Goal: Navigation & Orientation: Find specific page/section

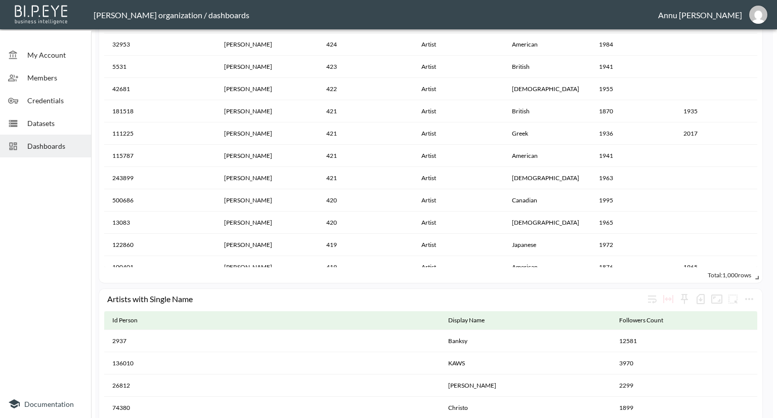
scroll to position [16605, 0]
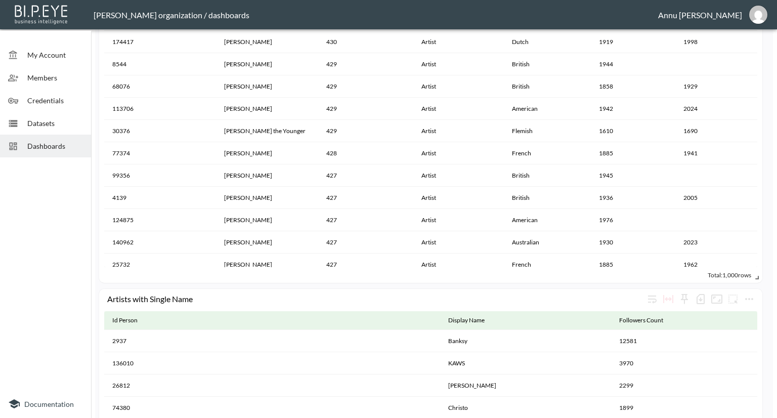
click at [50, 120] on span "Datasets" at bounding box center [55, 123] width 56 height 11
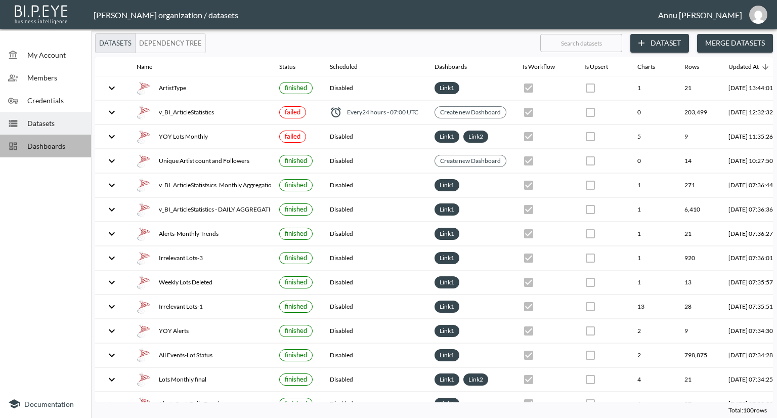
click at [58, 143] on span "Dashboards" at bounding box center [55, 146] width 56 height 11
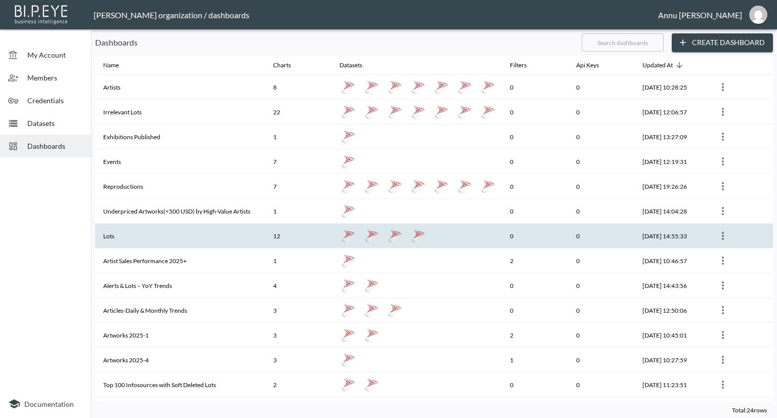
click at [139, 232] on th "Lots" at bounding box center [180, 236] width 170 height 25
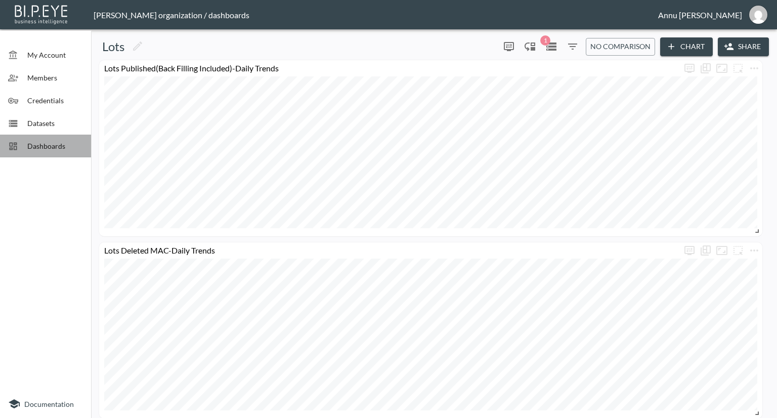
click at [79, 146] on span "Dashboards" at bounding box center [55, 146] width 56 height 11
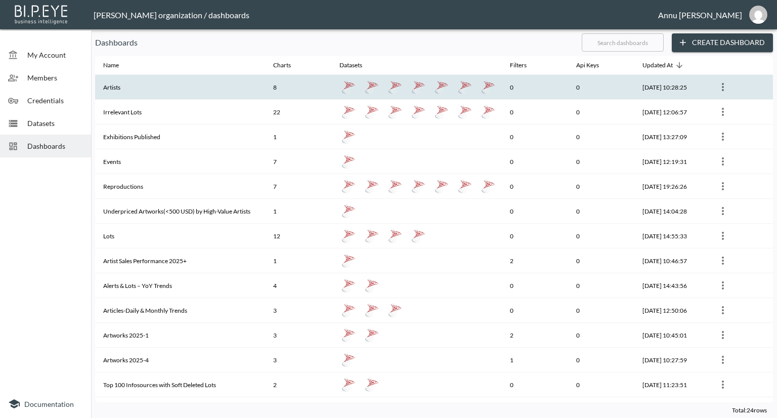
click at [138, 86] on th "Artists" at bounding box center [180, 87] width 170 height 25
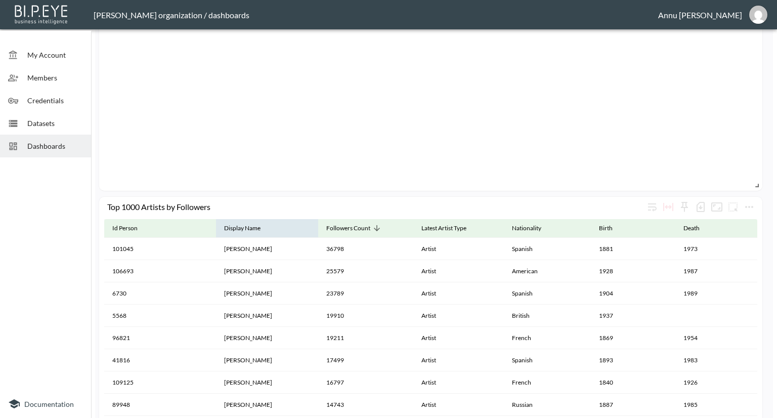
scroll to position [1214, 0]
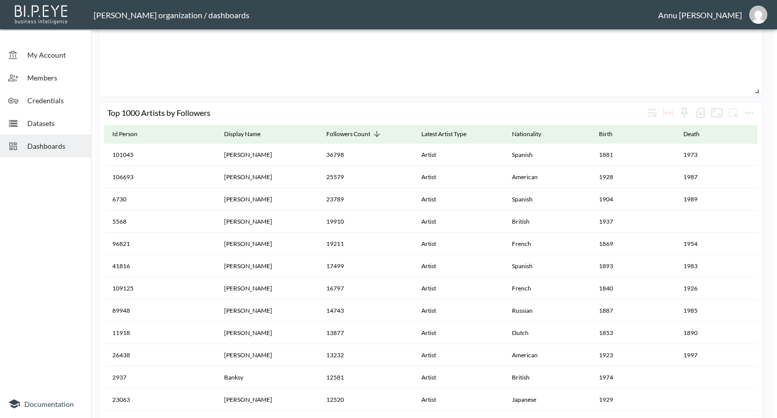
click at [53, 152] on div "Dashboards" at bounding box center [45, 146] width 91 height 23
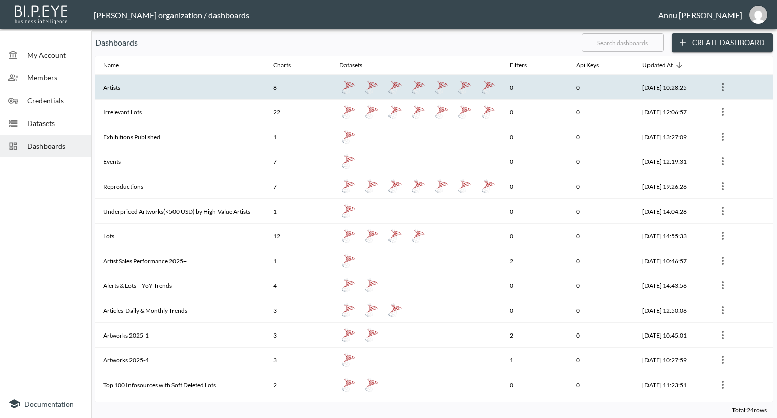
click at [166, 90] on th "Artists" at bounding box center [180, 87] width 170 height 25
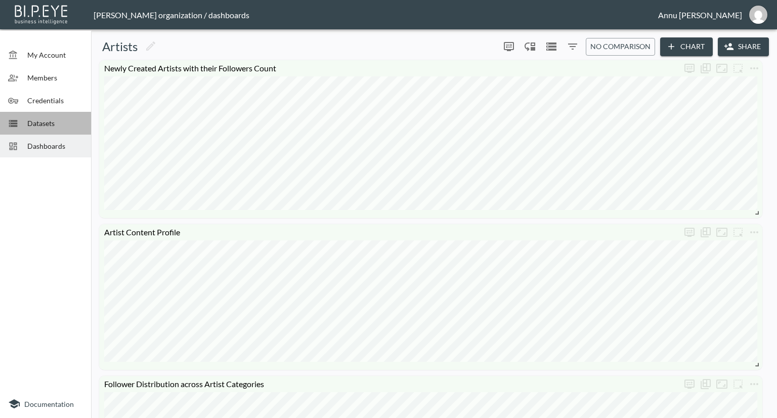
click at [55, 122] on span "Datasets" at bounding box center [55, 123] width 56 height 11
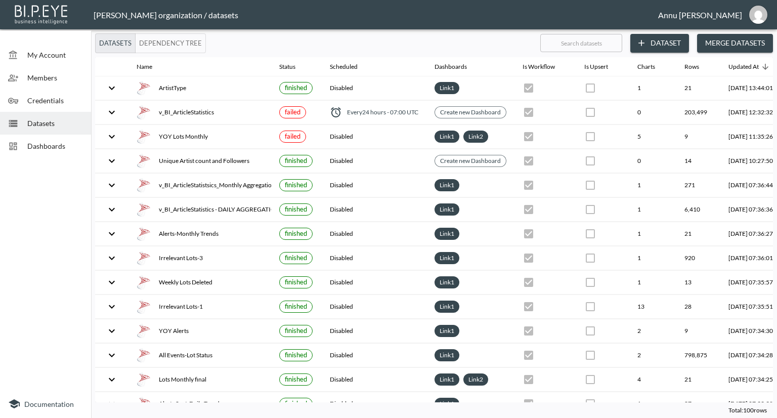
click at [69, 141] on span "Dashboards" at bounding box center [55, 146] width 56 height 11
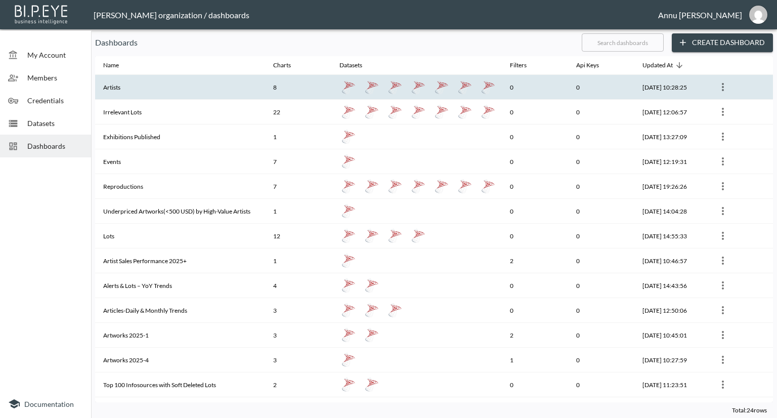
click at [142, 86] on th "Artists" at bounding box center [180, 87] width 170 height 25
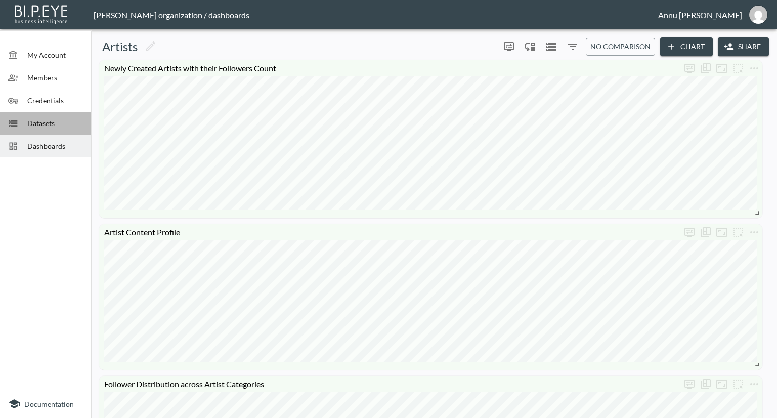
click at [65, 127] on span "Datasets" at bounding box center [55, 123] width 56 height 11
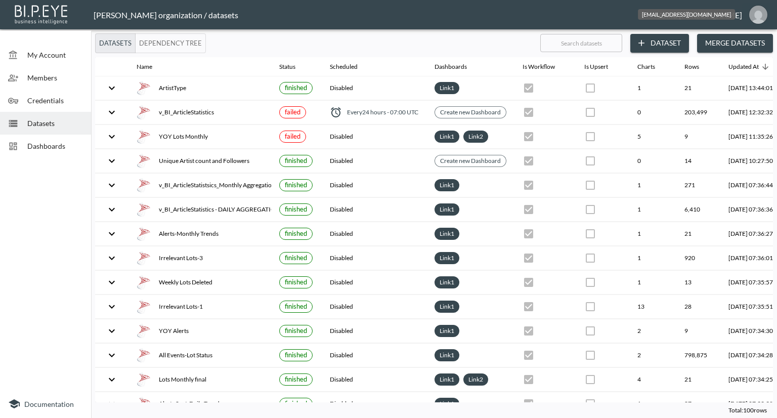
click at [765, 10] on img "annu@mutualart.com" at bounding box center [758, 15] width 18 height 18
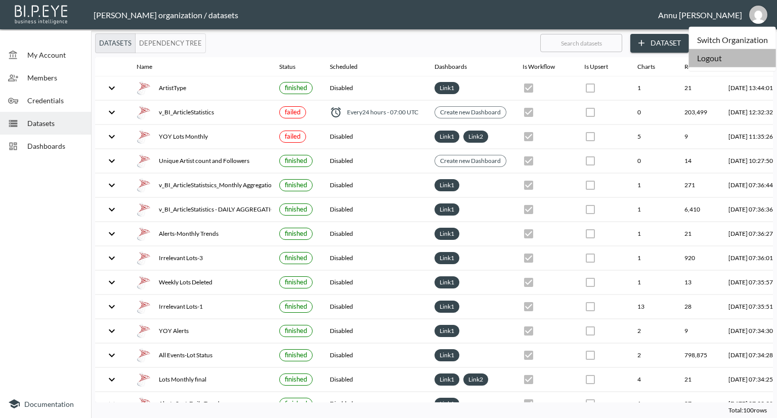
click at [717, 59] on li "Logout" at bounding box center [732, 58] width 87 height 18
